Goal: Information Seeking & Learning: Learn about a topic

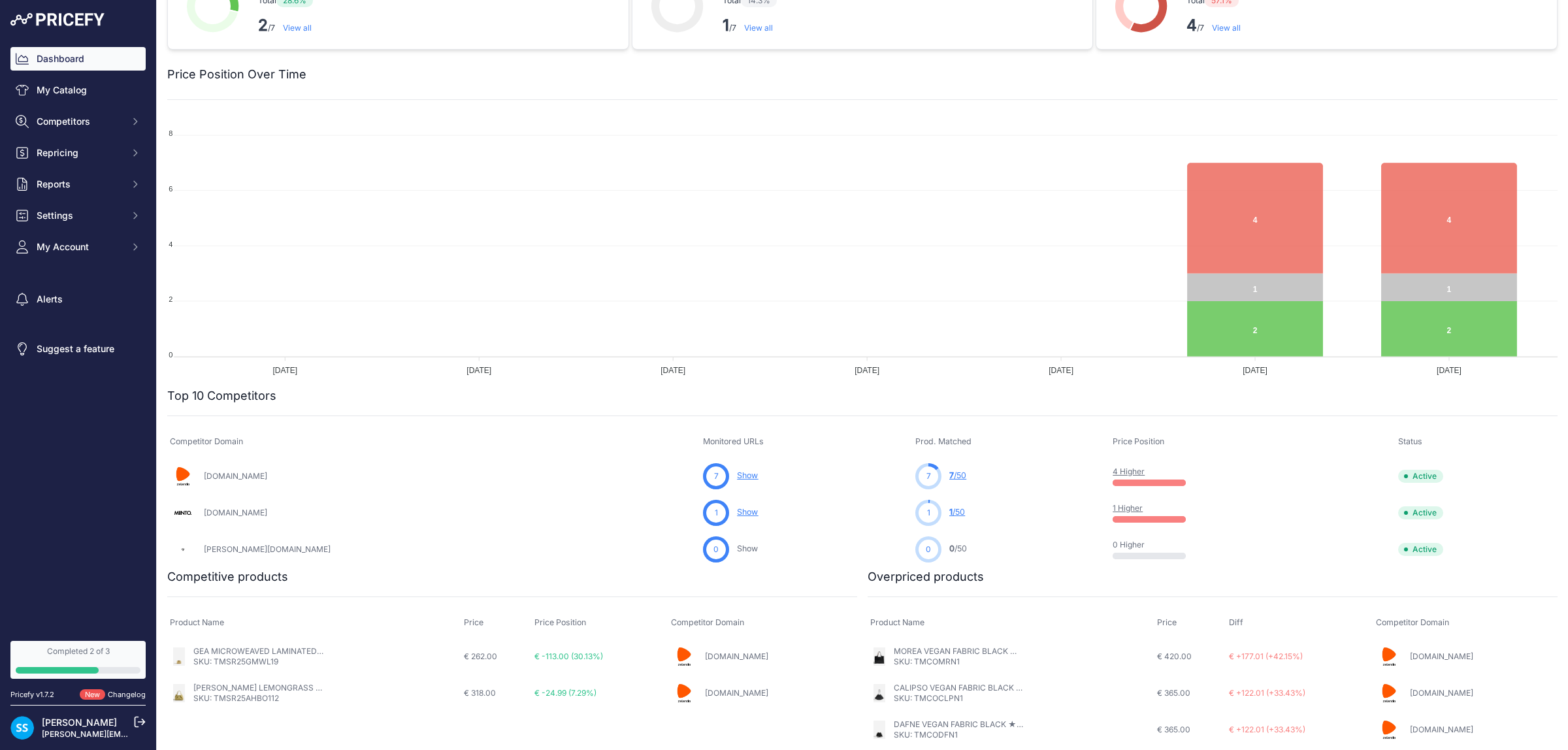
scroll to position [93, 0]
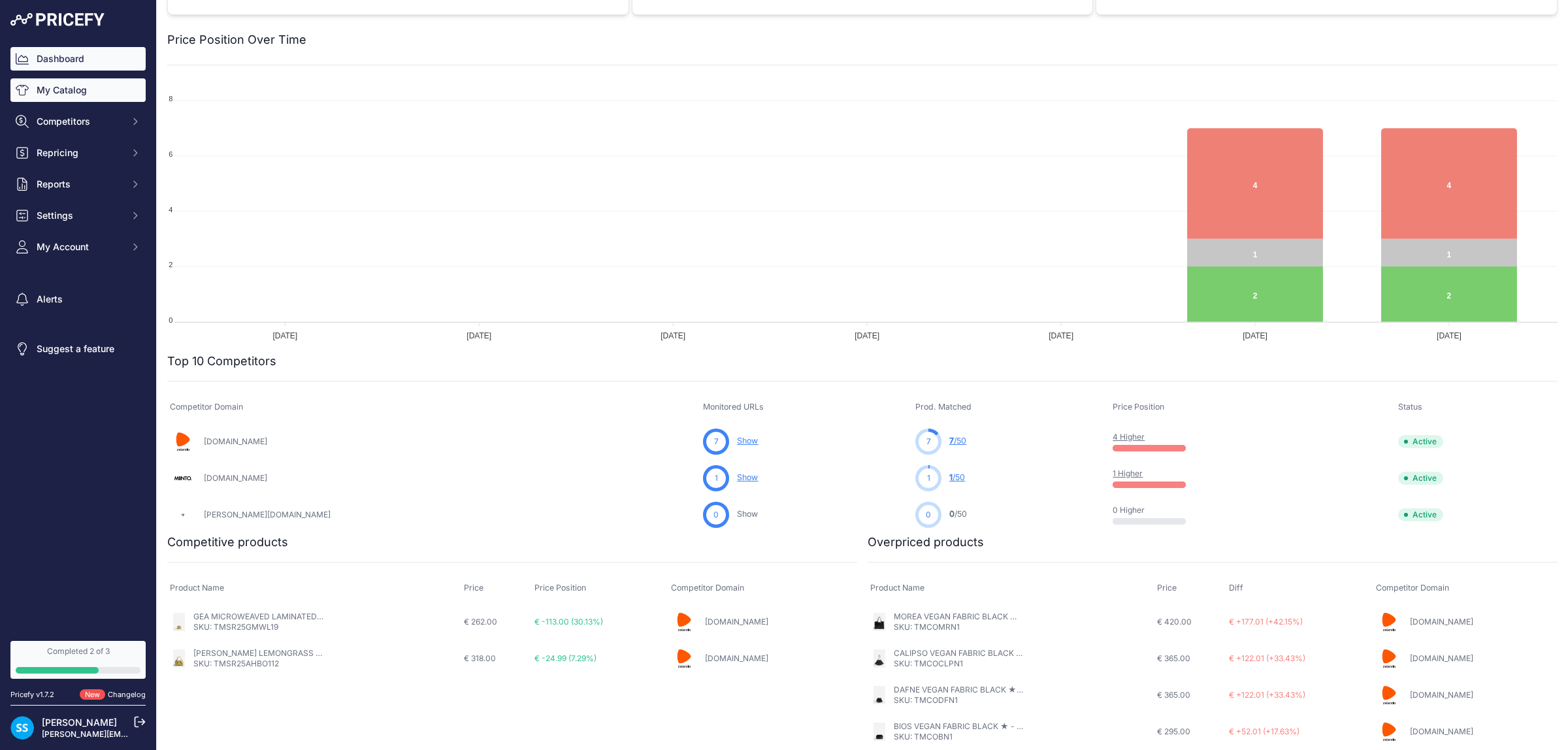
click at [81, 99] on link "My Catalog" at bounding box center [78, 90] width 135 height 23
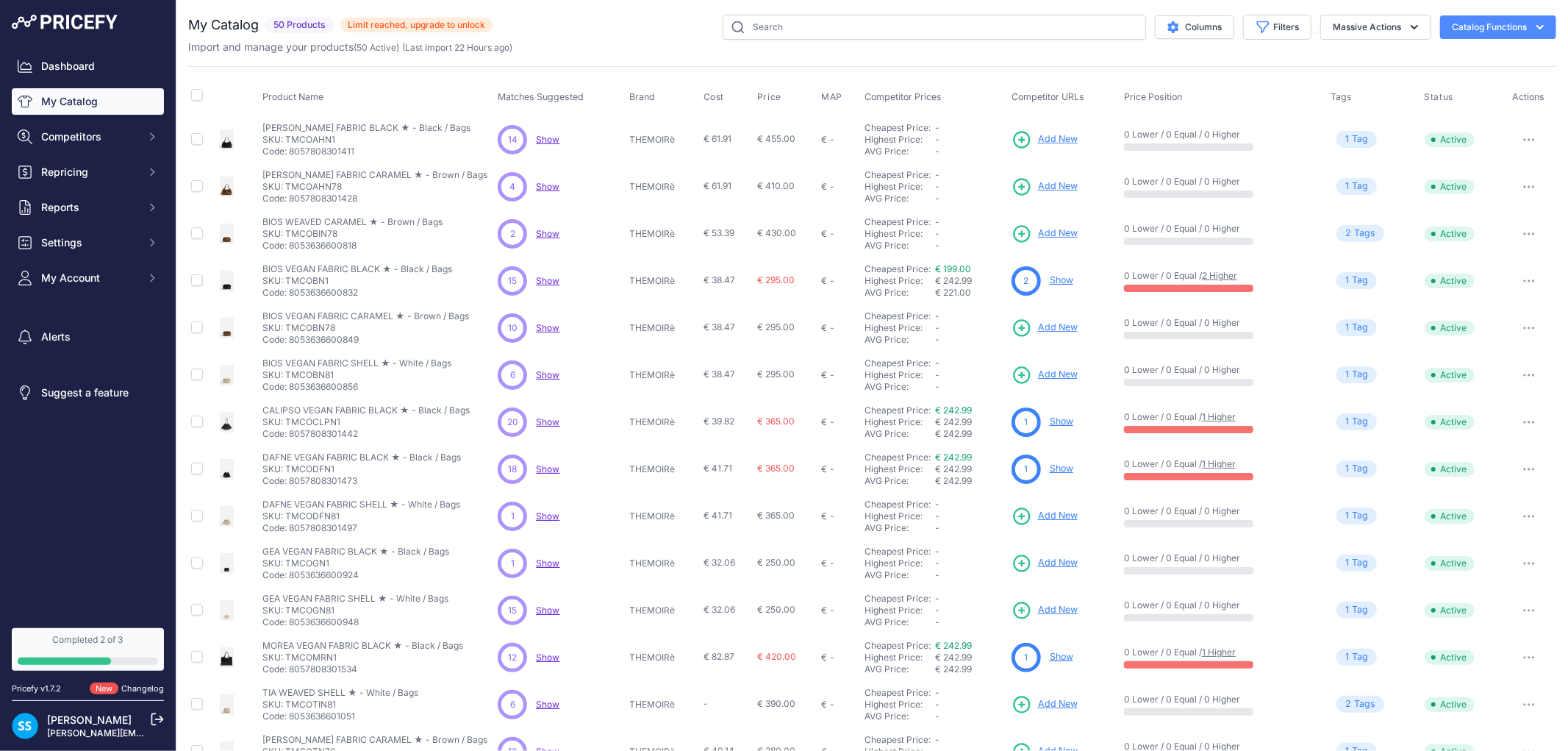
drag, startPoint x: 0, startPoint y: 0, endPoint x: 549, endPoint y: 42, distance: 550.6
click at [574, 40] on div "Import and manage your products ( 50 Active ) (Last import 22 Hours ago)" at bounding box center [872, 47] width 1368 height 14
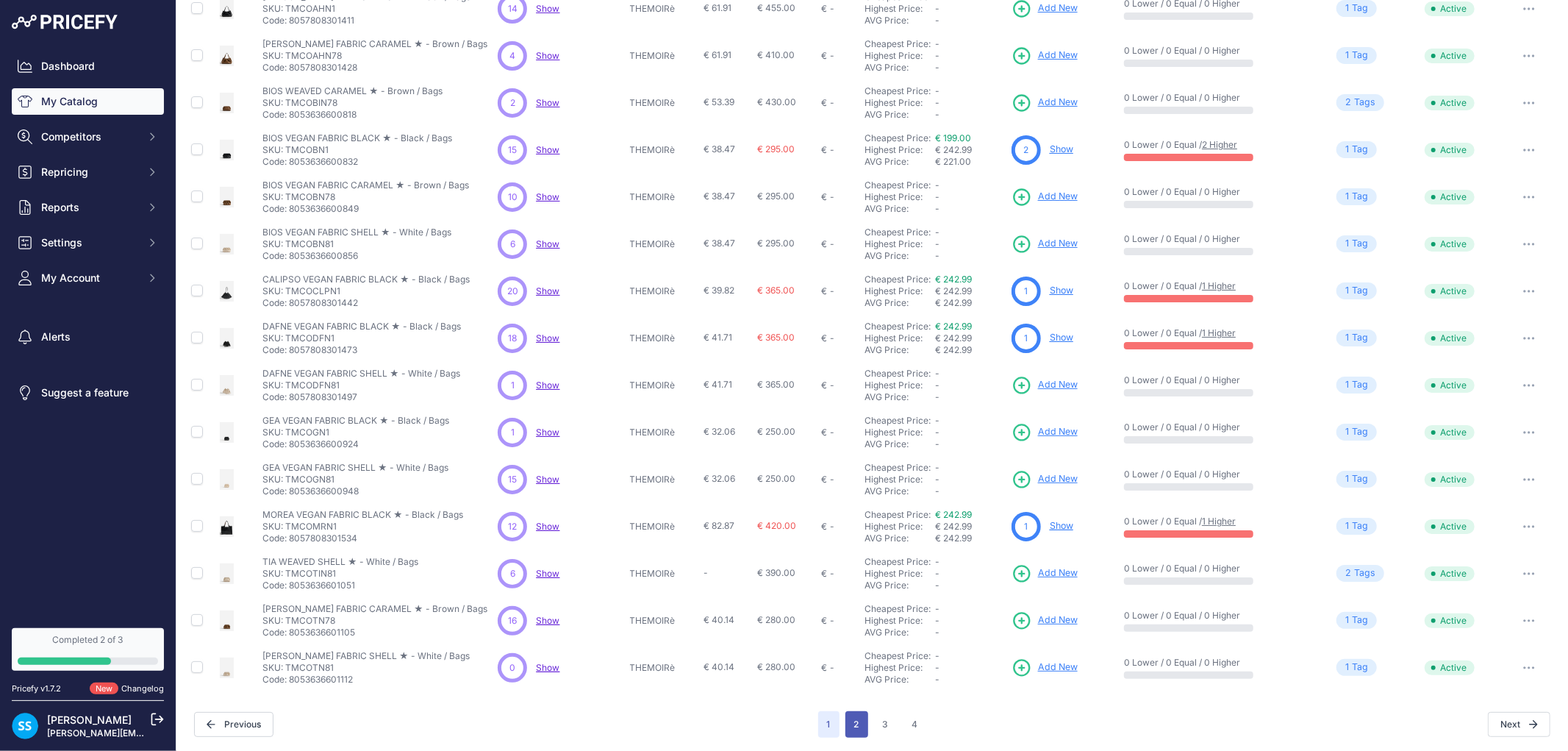
click at [845, 711] on button "2" at bounding box center [857, 724] width 23 height 26
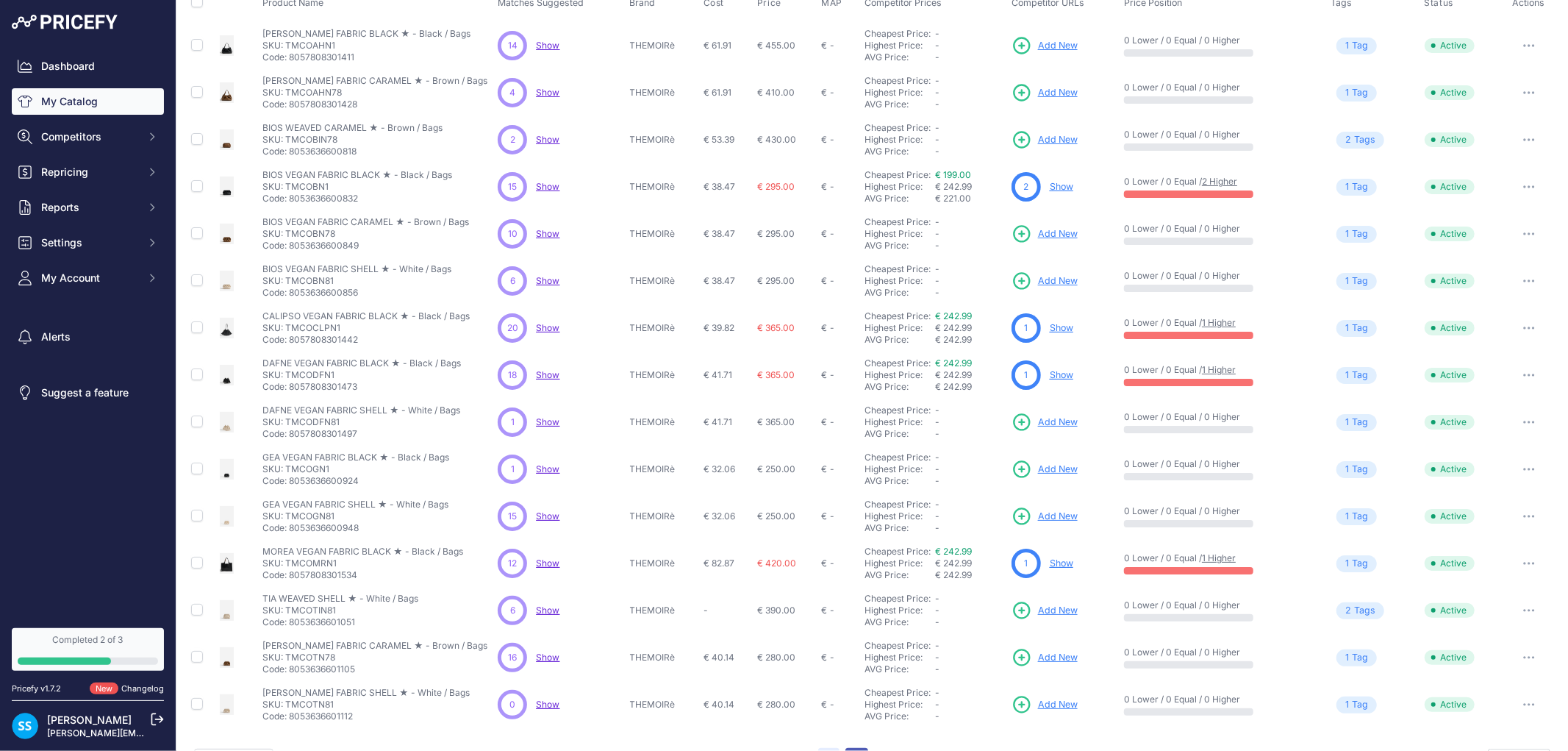
scroll to position [167, 0]
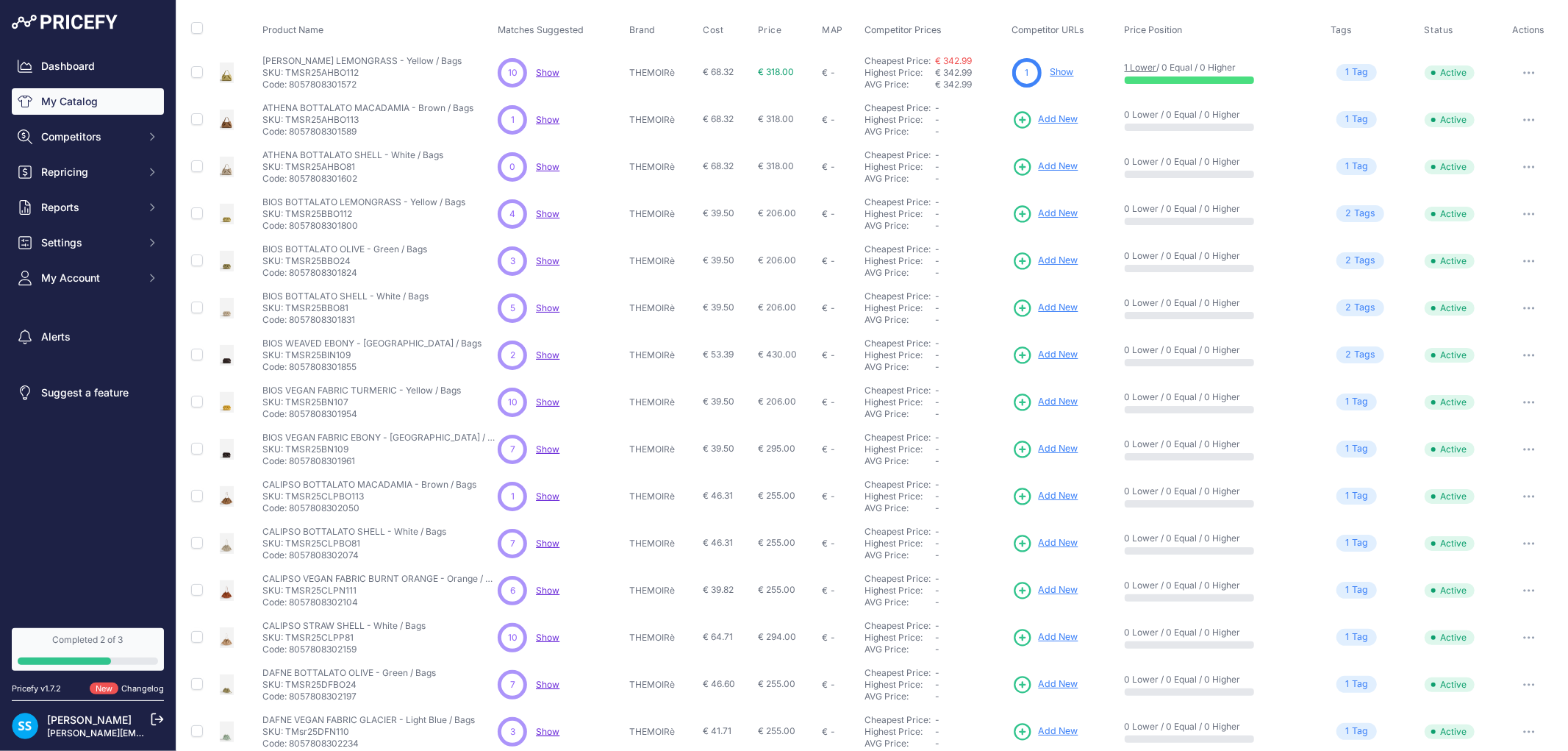
scroll to position [131, 0]
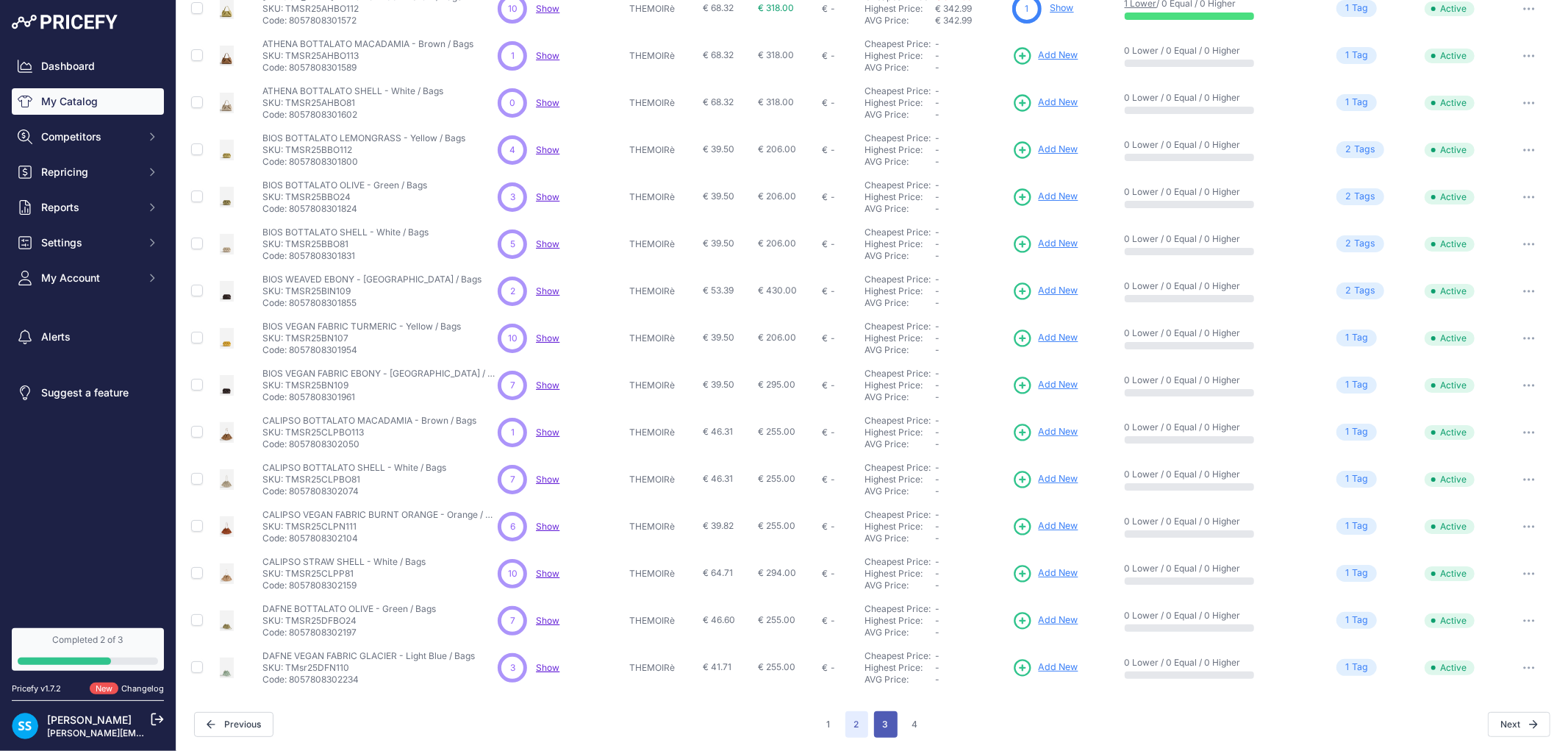
click at [884, 716] on button "3" at bounding box center [886, 724] width 24 height 26
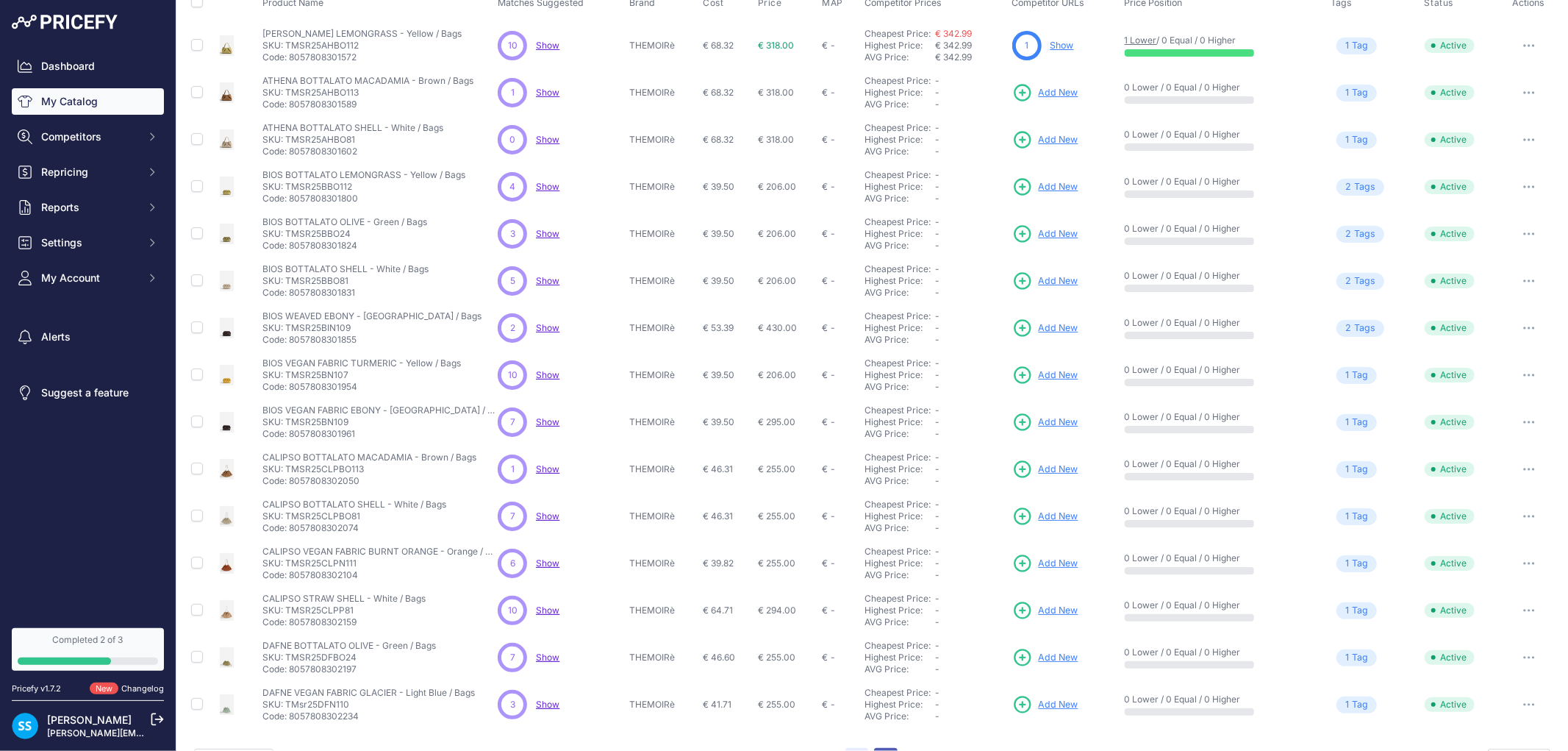
scroll to position [167, 0]
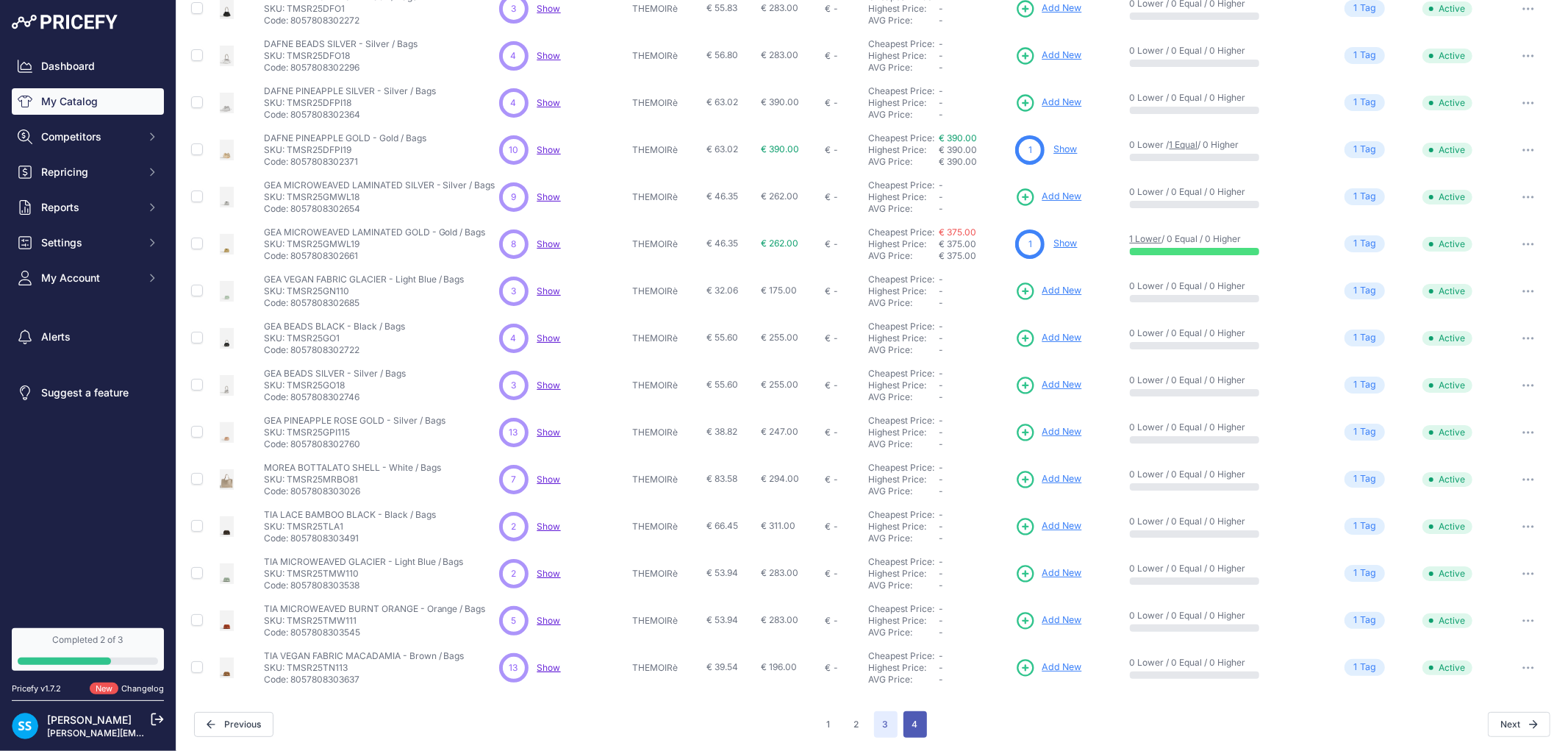
click at [904, 714] on button "4" at bounding box center [915, 724] width 24 height 26
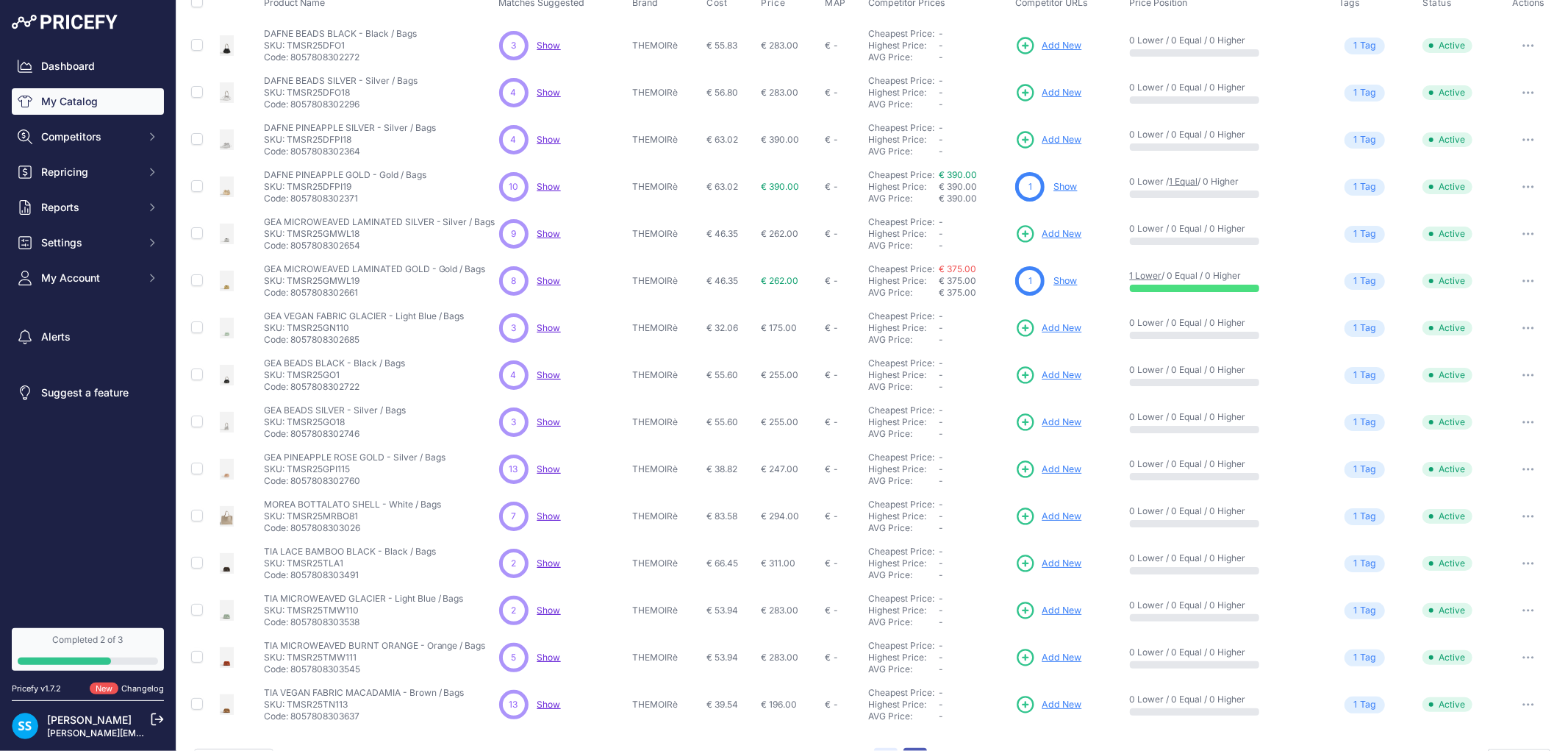
scroll to position [167, 0]
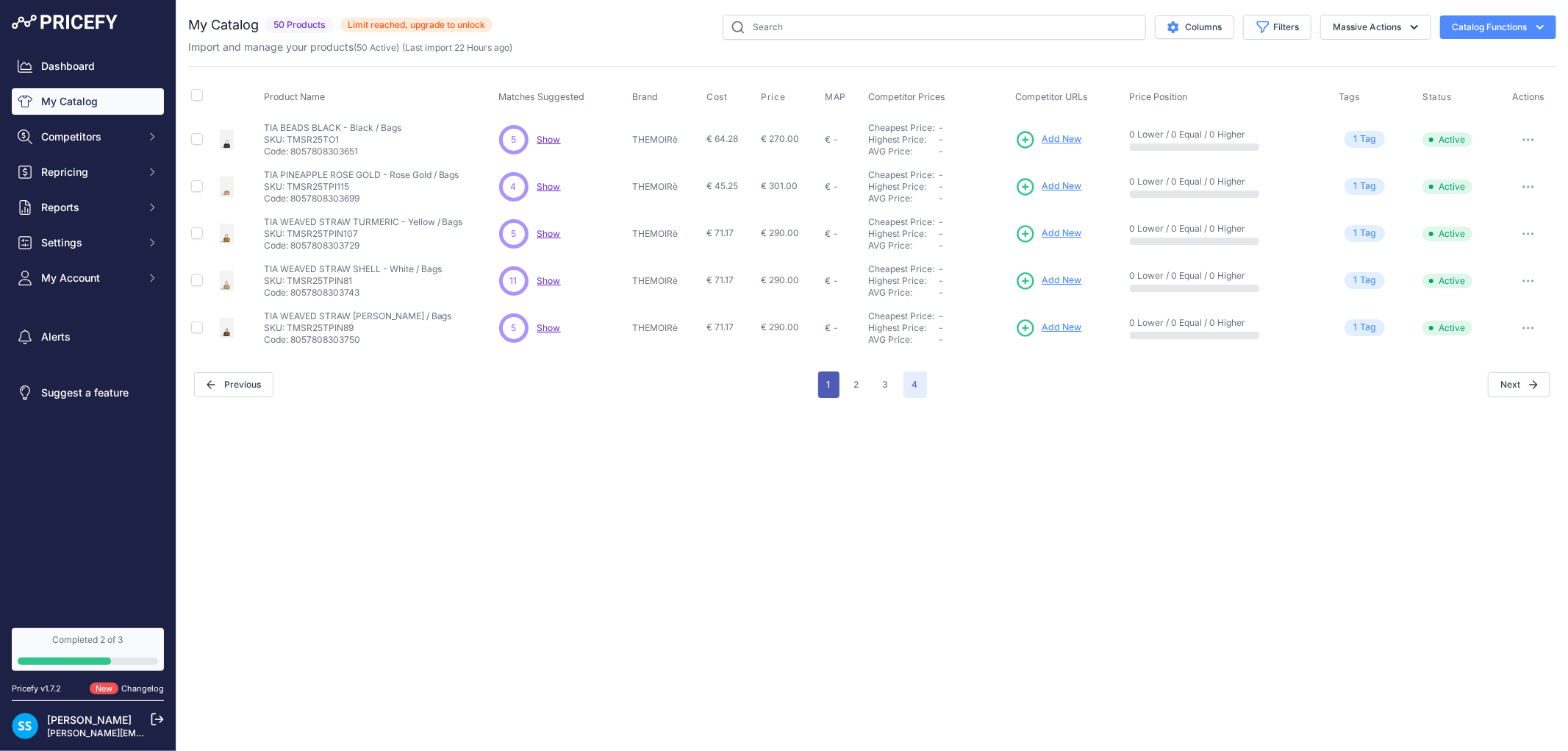
click at [827, 387] on button "1" at bounding box center [829, 384] width 22 height 26
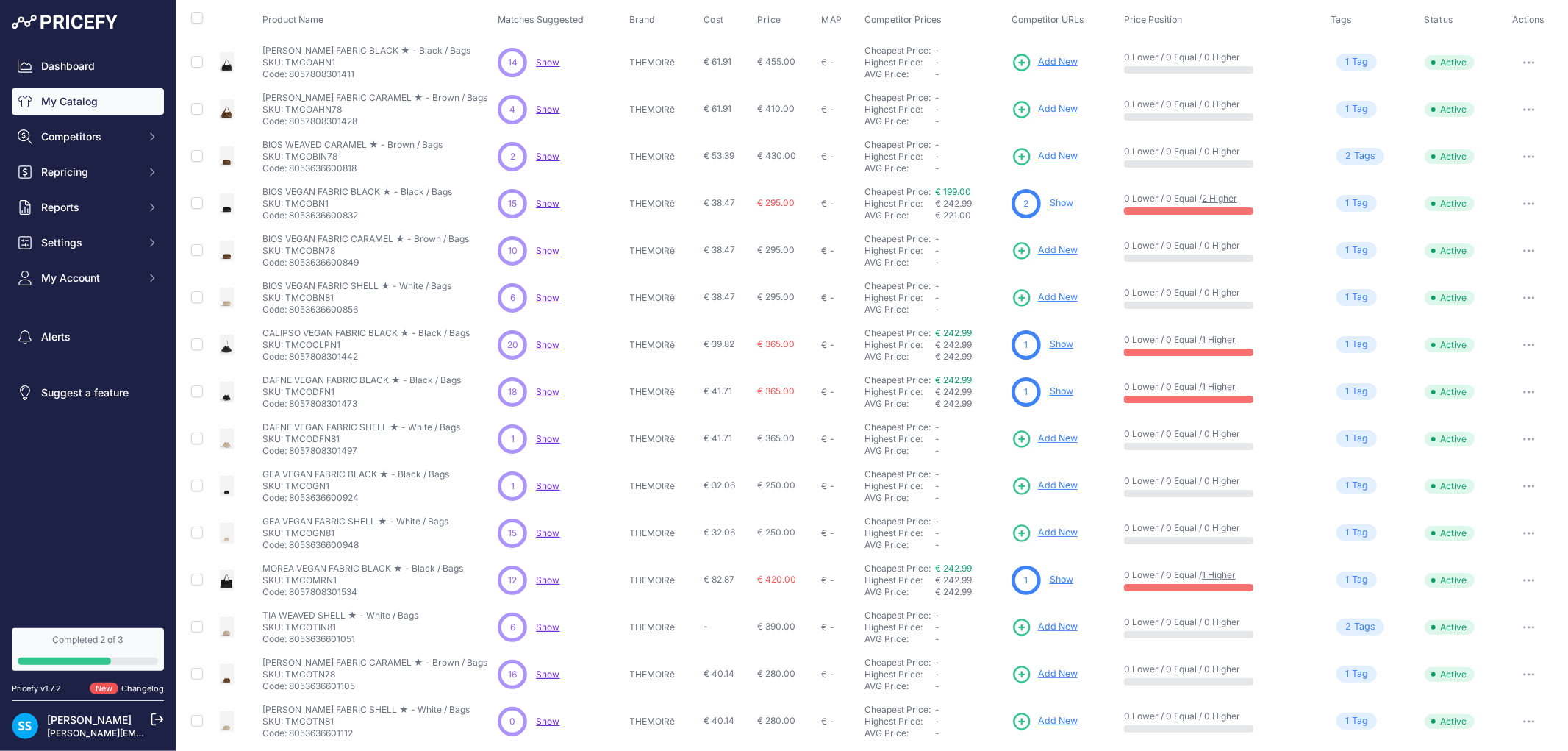
scroll to position [131, 0]
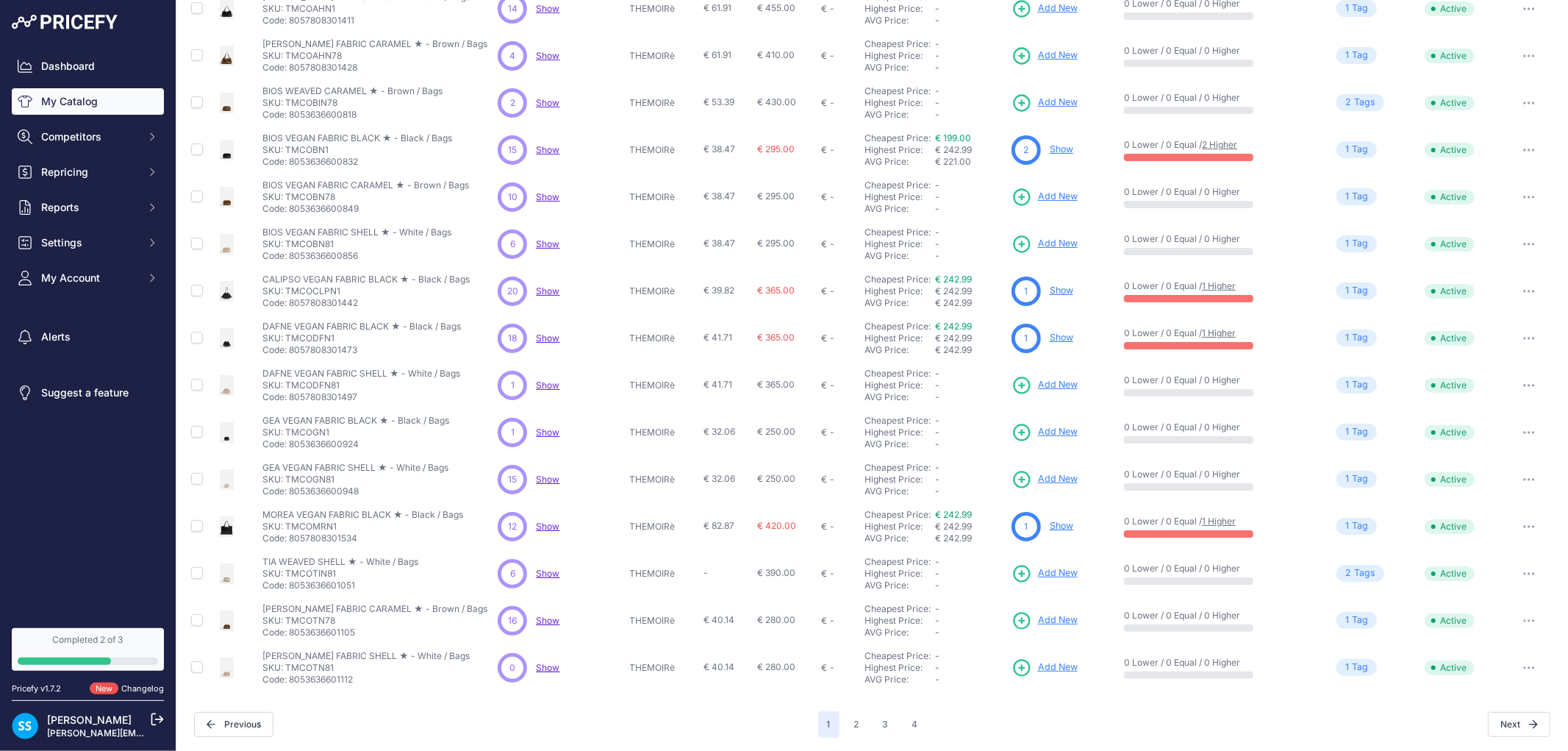
click at [547, 528] on span "Show" at bounding box center [548, 526] width 24 height 11
click at [1054, 528] on link "Show" at bounding box center [1062, 525] width 24 height 11
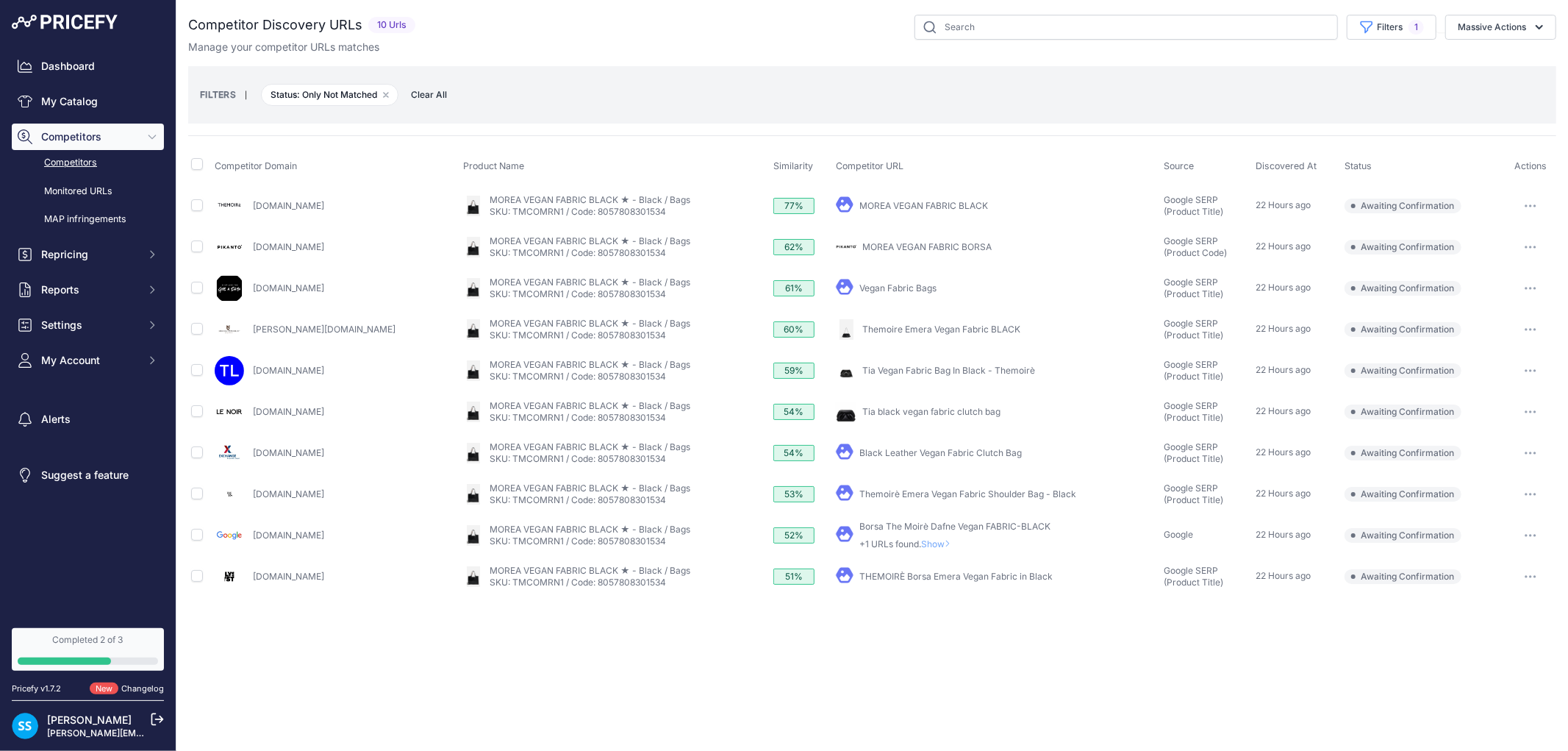
click at [921, 542] on span "Show" at bounding box center [939, 544] width 35 height 11
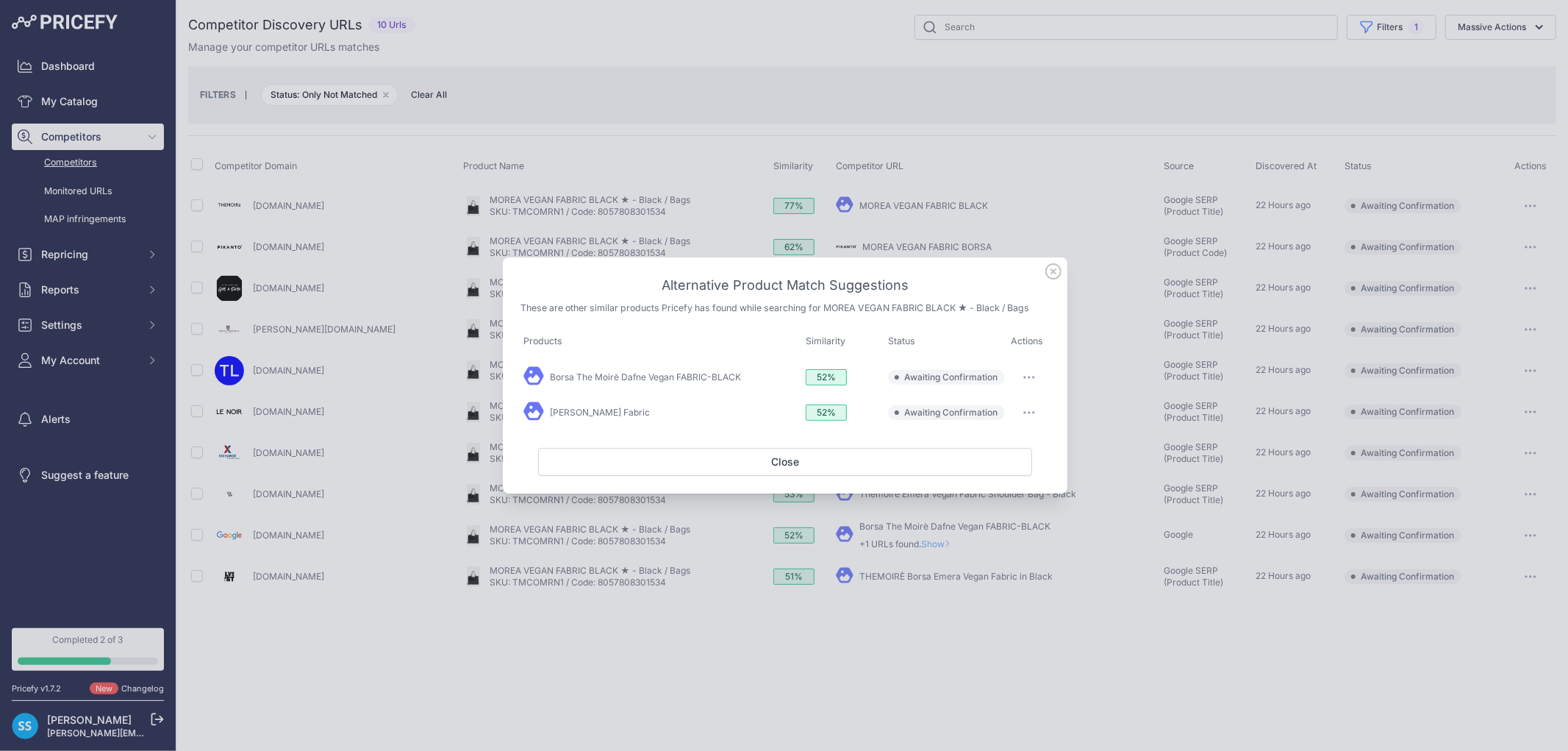
click at [1048, 273] on icon at bounding box center [1053, 271] width 16 height 16
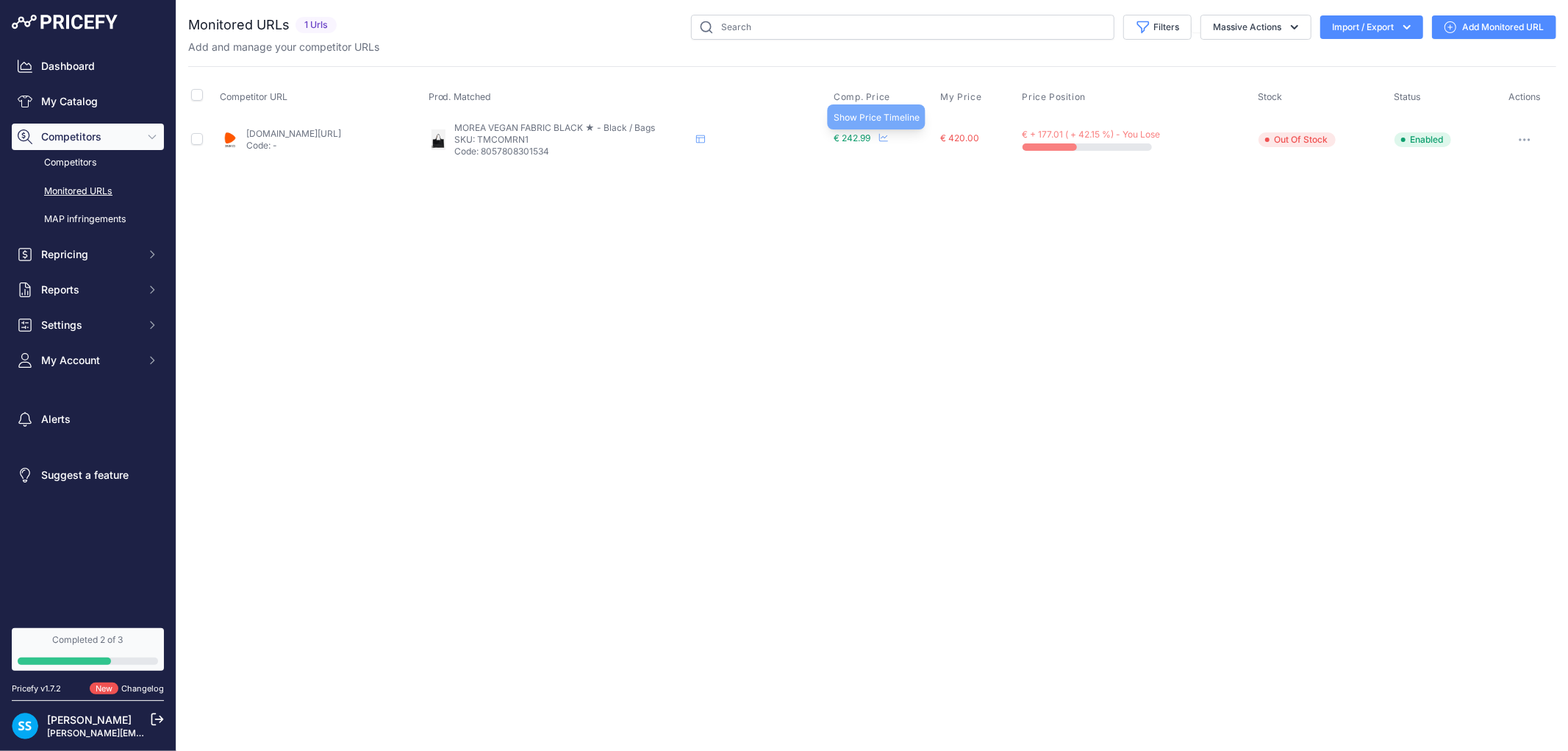
click at [888, 136] on icon at bounding box center [883, 137] width 9 height 9
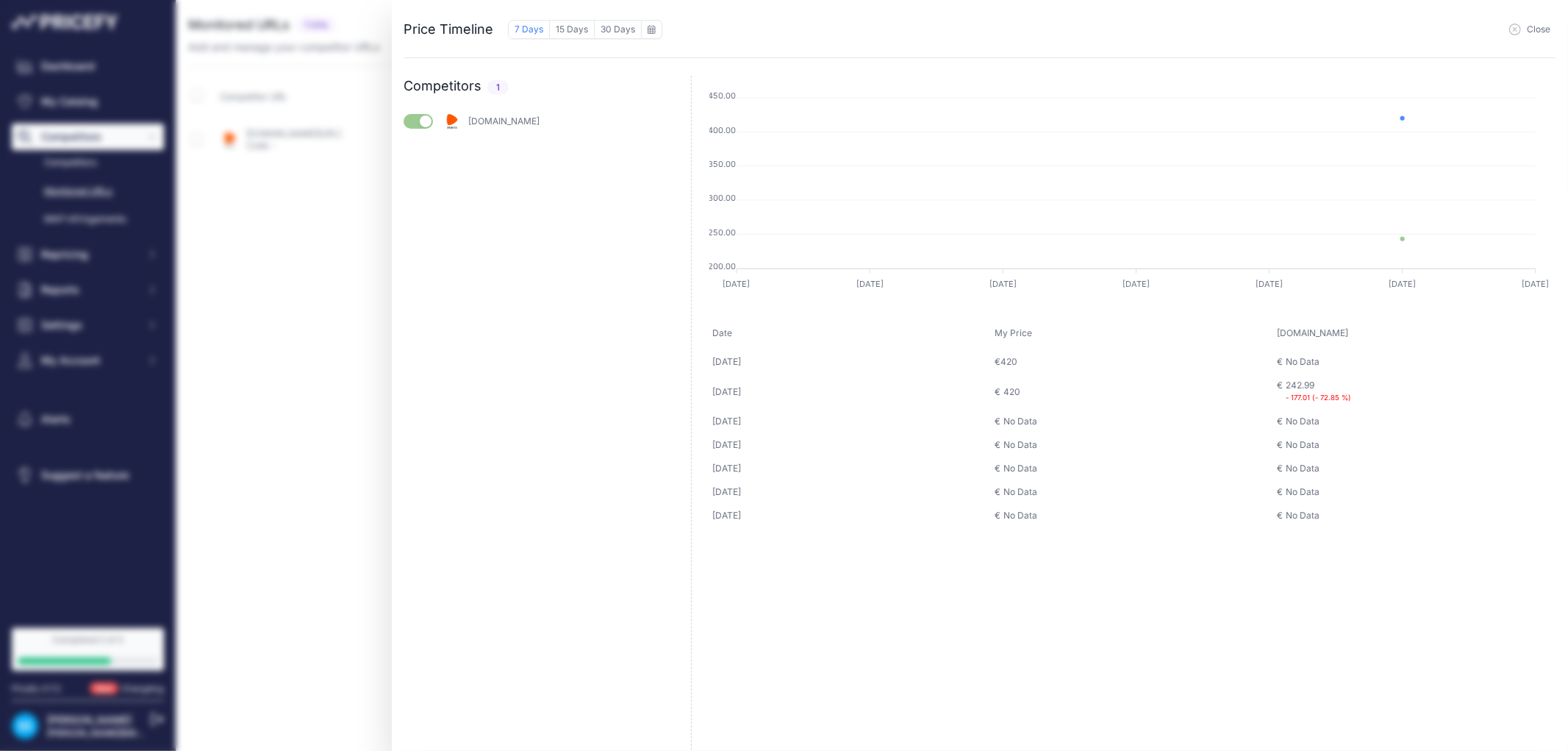
click at [1525, 31] on button "Close" at bounding box center [1530, 29] width 41 height 12
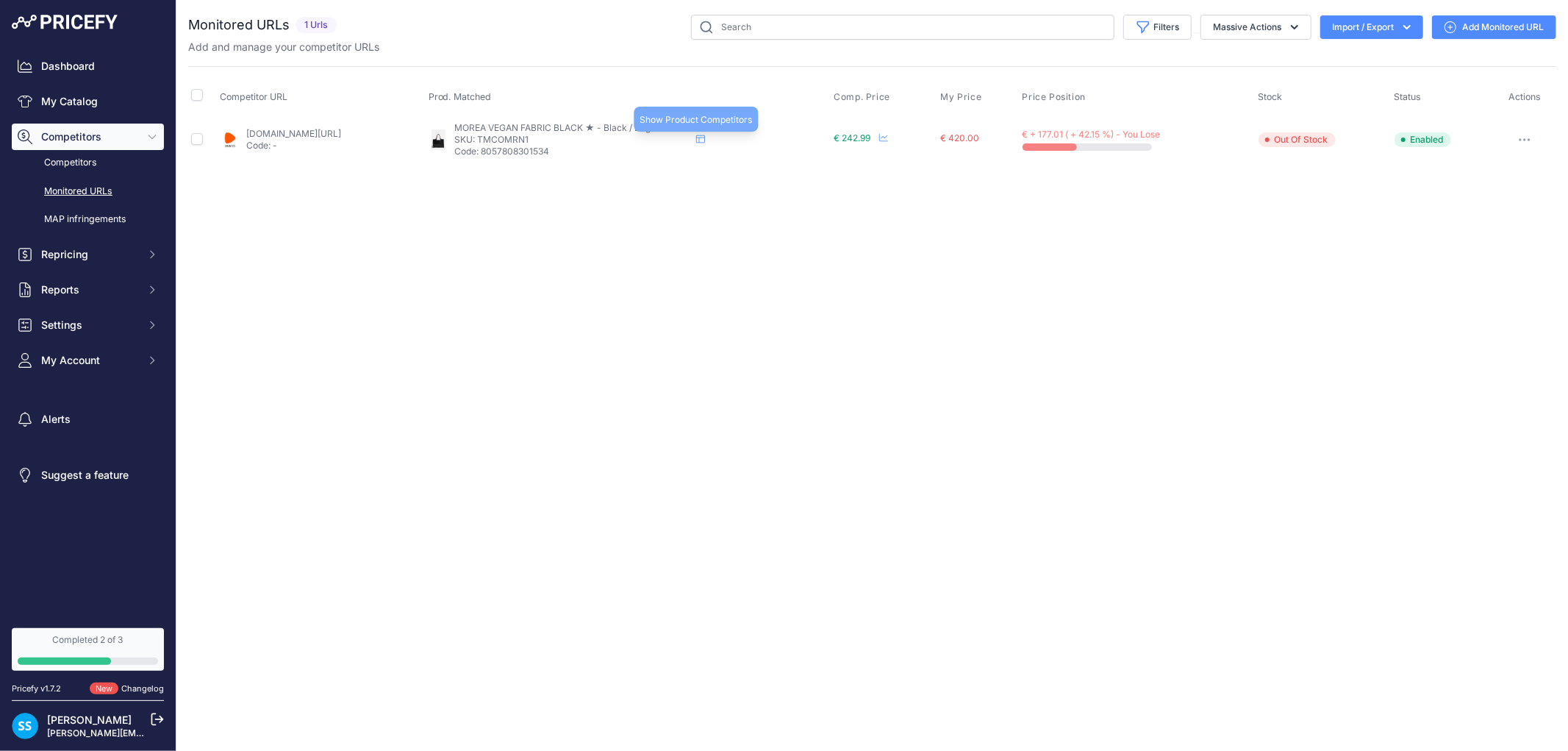
click at [705, 135] on icon at bounding box center [700, 139] width 9 height 9
click at [1530, 144] on button "button" at bounding box center [1524, 140] width 29 height 21
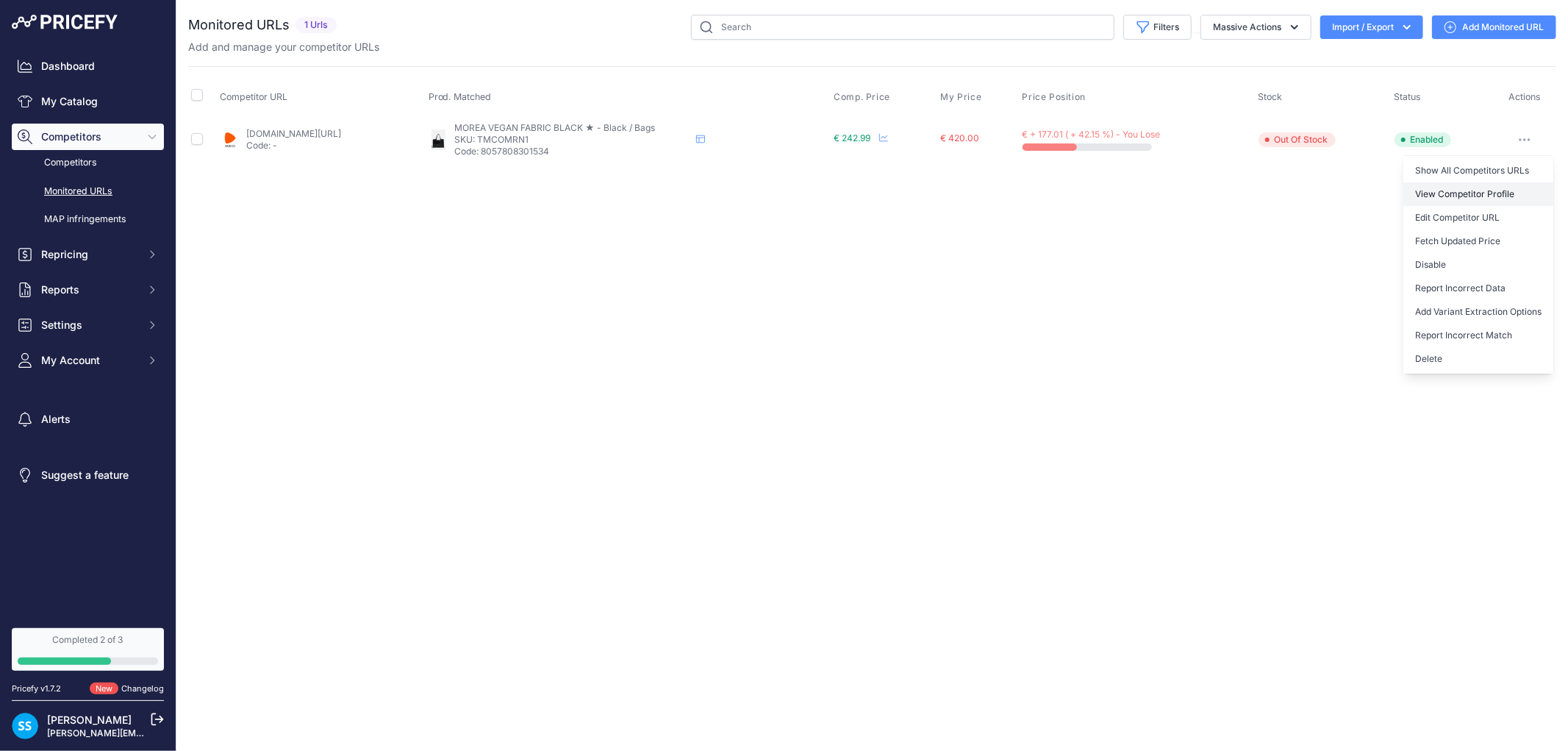
click at [1513, 199] on link "View Competitor Profile" at bounding box center [1478, 195] width 150 height 24
click at [1525, 147] on button "button" at bounding box center [1524, 140] width 29 height 21
click at [1429, 172] on link "Show All Competitors URLs" at bounding box center [1478, 171] width 150 height 24
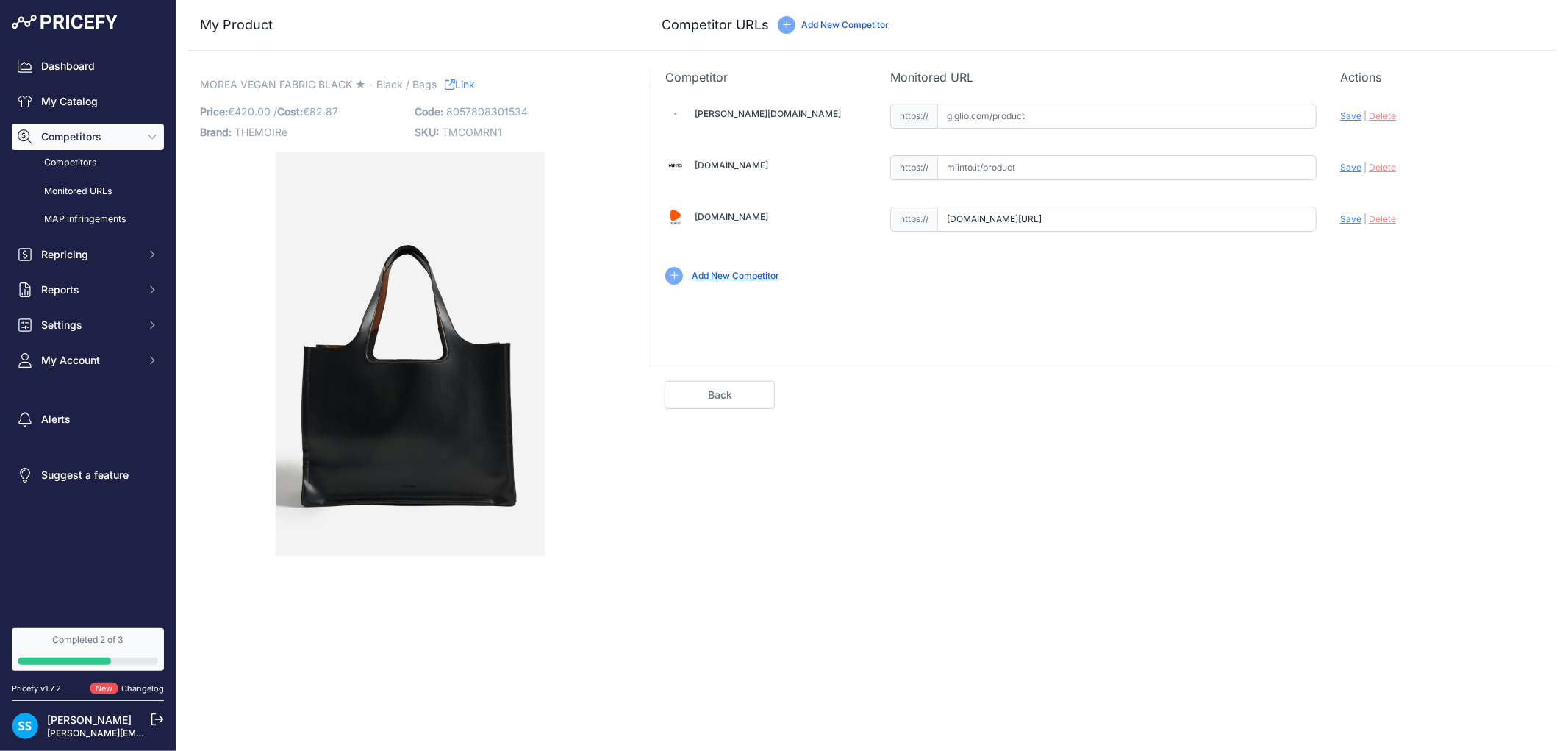
scroll to position [0, 196]
drag, startPoint x: 950, startPoint y: 215, endPoint x: 1489, endPoint y: 214, distance: 539.0
click at [1489, 214] on div "Giglio.com Valid Invalid | |" at bounding box center [1103, 193] width 906 height 214
